Goal: Task Accomplishment & Management: Manage account settings

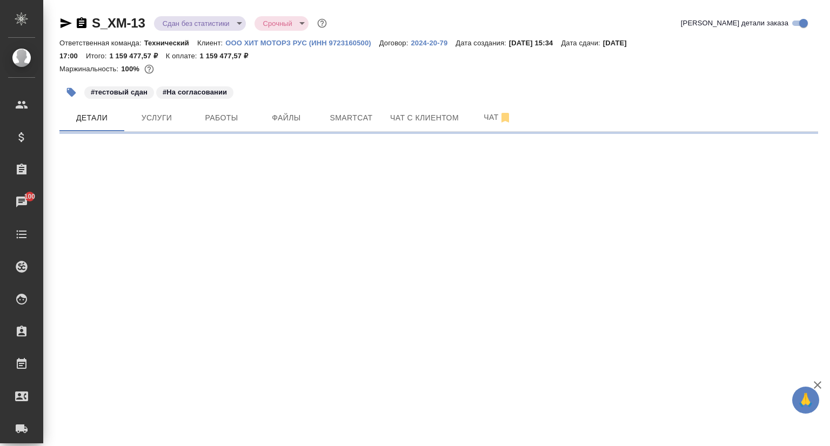
select select "RU"
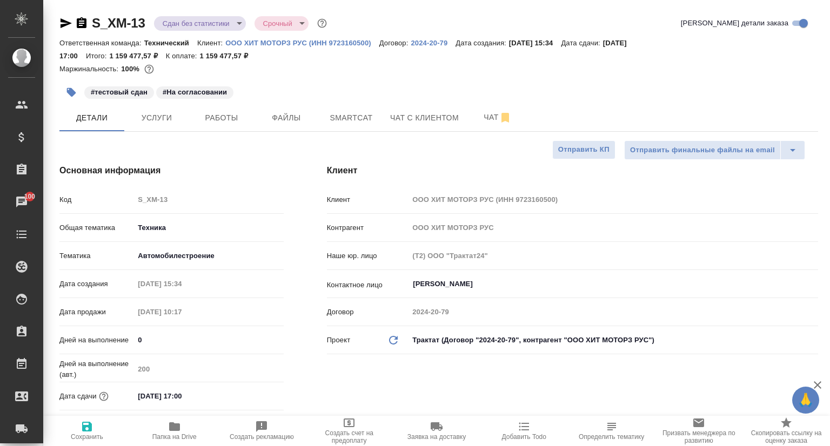
type textarea "x"
type input "Белякова Юлия"
type input "[PERSON_NAME]"
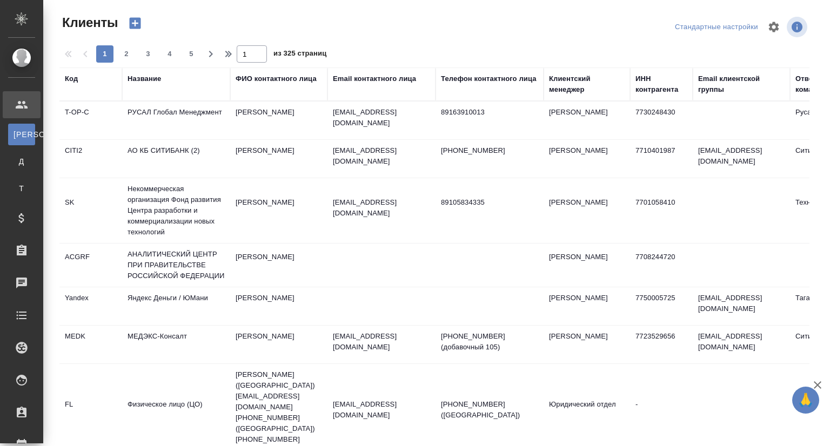
select select "RU"
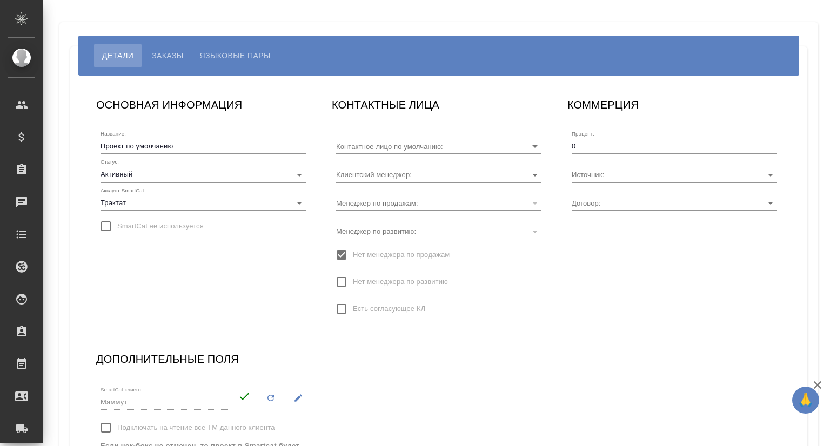
type input "[PERSON_NAME]"
type input "МБ-4286"
type input "[PERSON_NAME]"
type input "Ильина Екатерина"
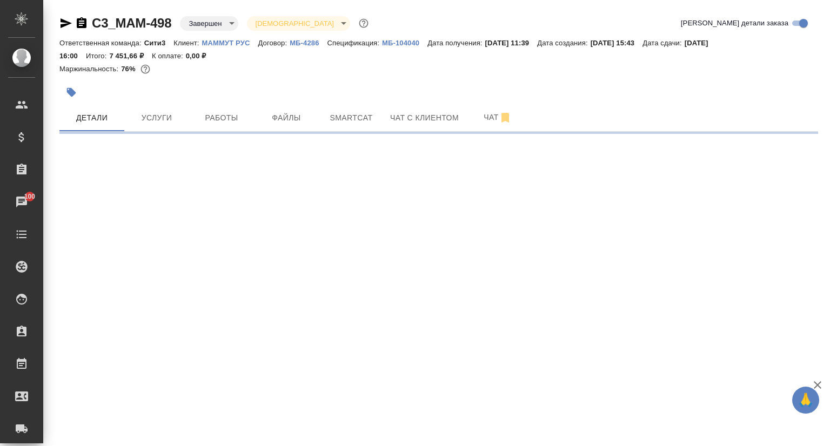
select select "RU"
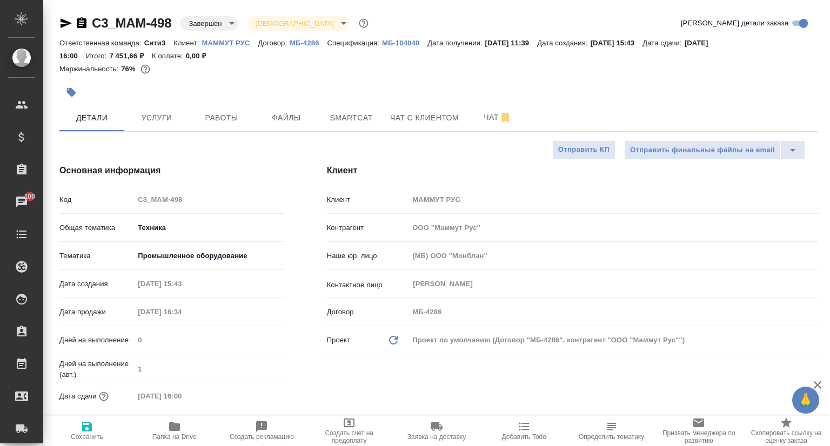
type textarea "x"
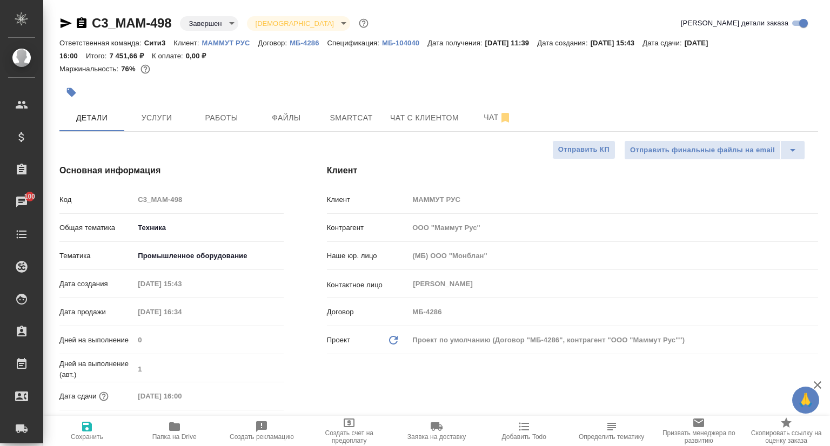
type textarea "x"
